Goal: Transaction & Acquisition: Purchase product/service

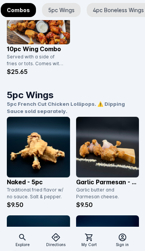
scroll to position [437, 0]
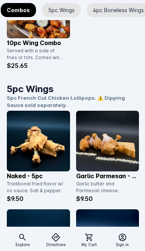
click at [55, 149] on img at bounding box center [38, 141] width 63 height 61
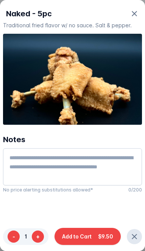
scroll to position [0, 0]
click at [99, 239] on span "$9.50" at bounding box center [105, 236] width 15 height 8
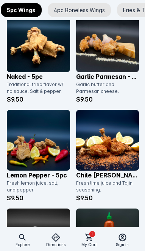
scroll to position [536, 0]
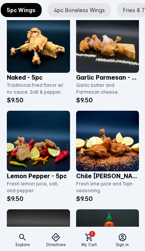
click at [50, 155] on img at bounding box center [38, 141] width 63 height 61
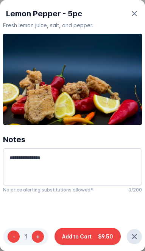
click at [98, 234] on button "Add to Cart $9.50" at bounding box center [88, 236] width 66 height 17
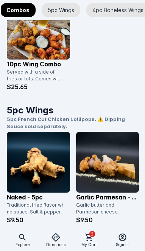
scroll to position [0, 3]
click at [92, 241] on icon at bounding box center [89, 238] width 8 height 8
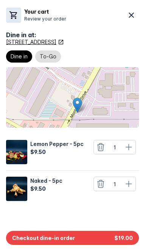
click at [114, 245] on button "Checkout dine-in order $19.00" at bounding box center [72, 238] width 133 height 14
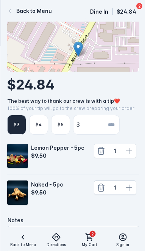
scroll to position [89, 0]
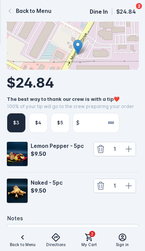
click at [60, 133] on div "$5" at bounding box center [60, 123] width 19 height 20
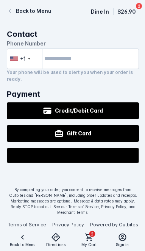
scroll to position [379, 0]
click at [80, 184] on div at bounding box center [73, 176] width 132 height 15
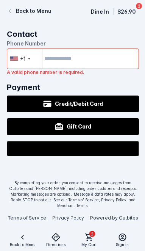
click at [75, 67] on input "tel" at bounding box center [73, 59] width 132 height 20
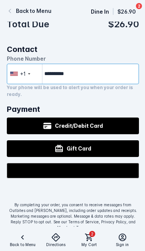
type input "**********"
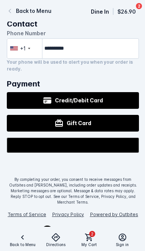
scroll to position [388, 0]
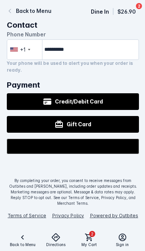
click at [80, 175] on div at bounding box center [73, 167] width 132 height 15
click at [76, 175] on div at bounding box center [73, 167] width 132 height 15
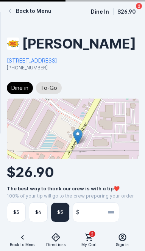
scroll to position [0, 0]
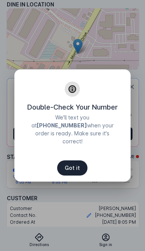
click at [74, 168] on span "Got it" at bounding box center [72, 167] width 15 height 5
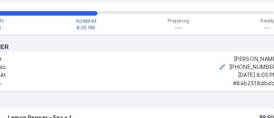
scroll to position [286, 0]
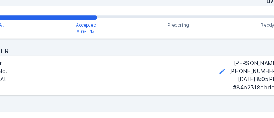
click at [129, 42] on h4 "Customer" at bounding box center [137, 43] width 261 height 8
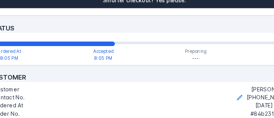
scroll to position [262, 0]
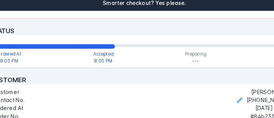
click at [145, 18] on div "Status Live Ordered At 8:05 PM Accepted 8:05 PM Preparing --- Ready ---" at bounding box center [137, 36] width 261 height 41
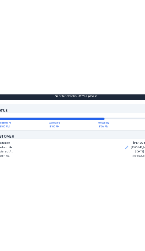
scroll to position [262, 0]
